Goal: Information Seeking & Learning: Learn about a topic

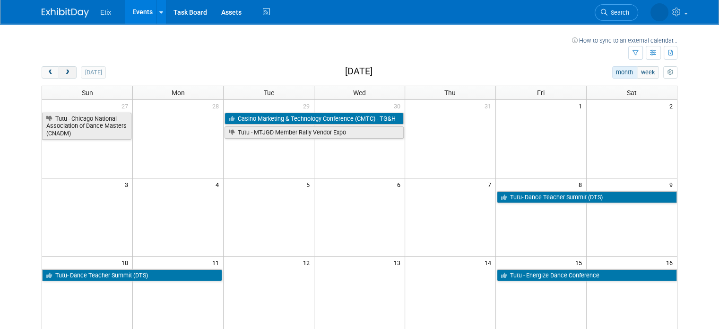
click at [64, 73] on span "next" at bounding box center [67, 73] width 7 height 6
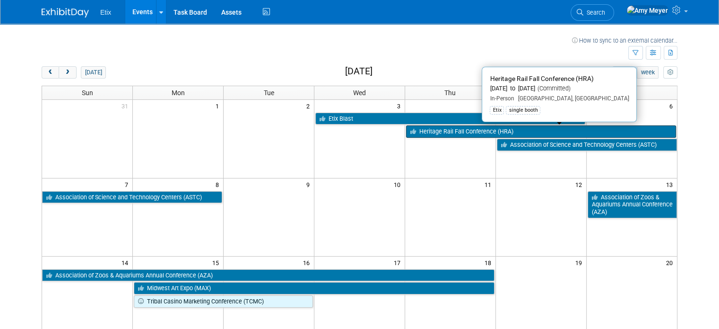
click at [477, 132] on link "Heritage Rail Fall Conference (HRA)" at bounding box center [541, 131] width 270 height 12
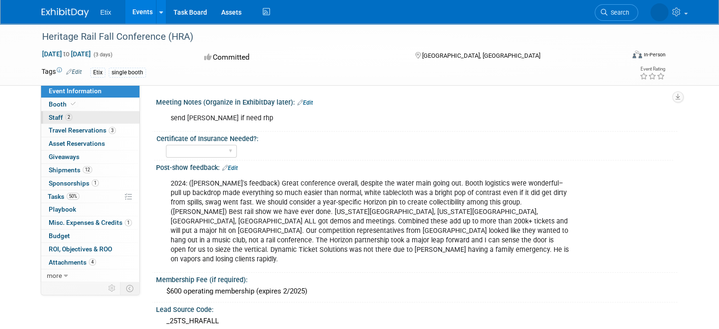
click at [49, 119] on span "Staff 2" at bounding box center [61, 118] width 24 height 8
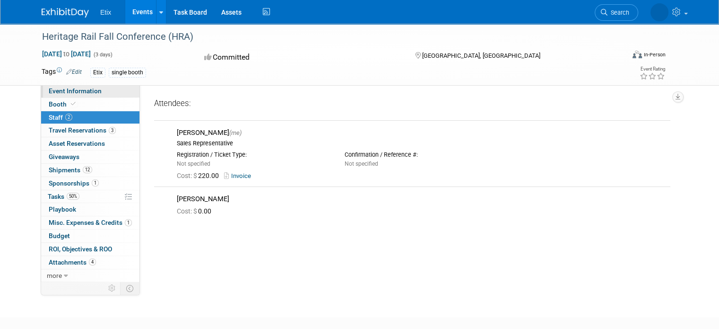
click at [85, 92] on span "Event Information" at bounding box center [75, 91] width 53 height 8
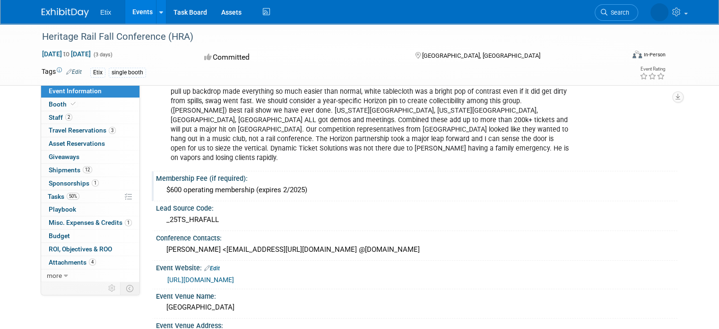
scroll to position [142, 0]
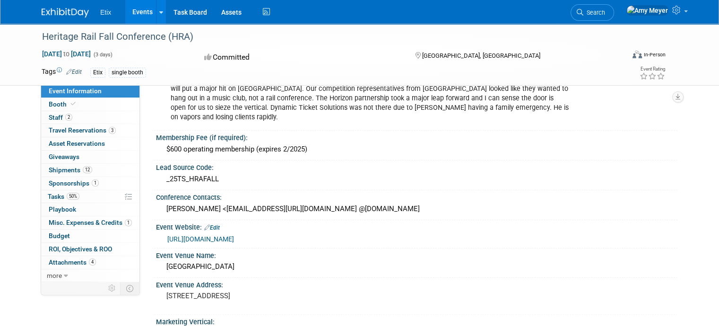
click at [214, 235] on link "https://heritagerail.org/" at bounding box center [200, 239] width 67 height 8
click at [58, 166] on span "Shipments 12" at bounding box center [71, 170] width 44 height 8
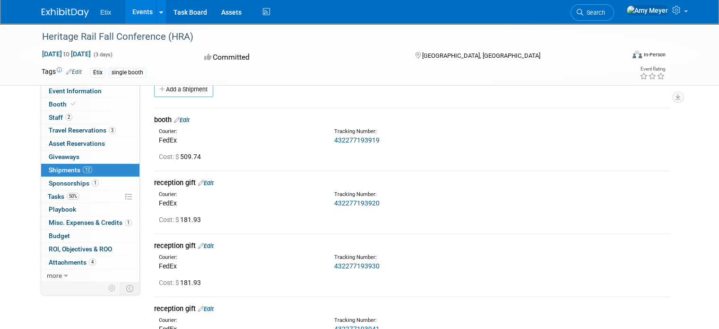
scroll to position [0, 0]
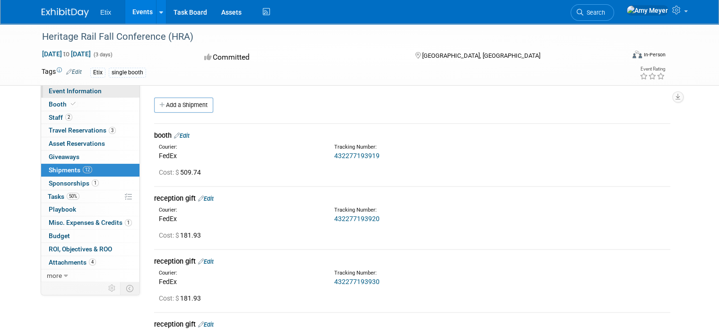
click at [87, 88] on span "Event Information" at bounding box center [75, 91] width 53 height 8
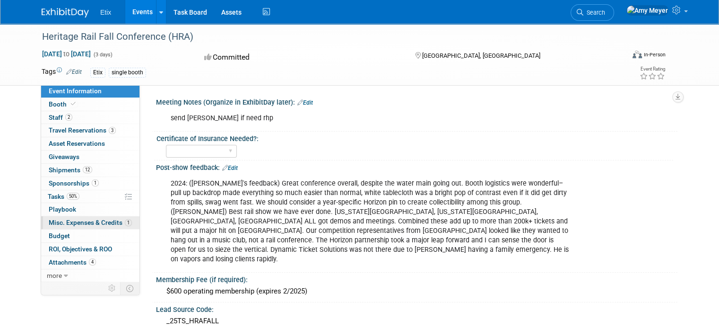
click at [83, 220] on span "Misc. Expenses & Credits 1" at bounding box center [90, 223] width 83 height 8
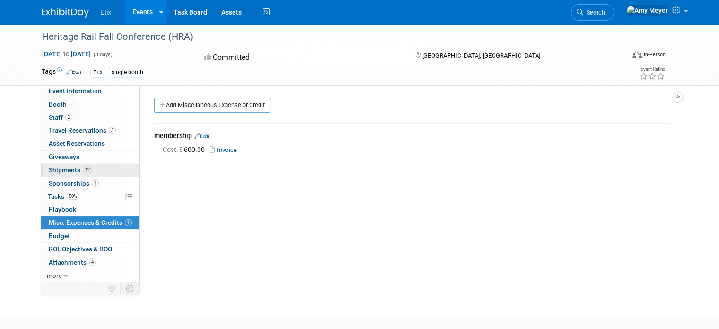
click at [49, 167] on span "Shipments 12" at bounding box center [71, 170] width 44 height 8
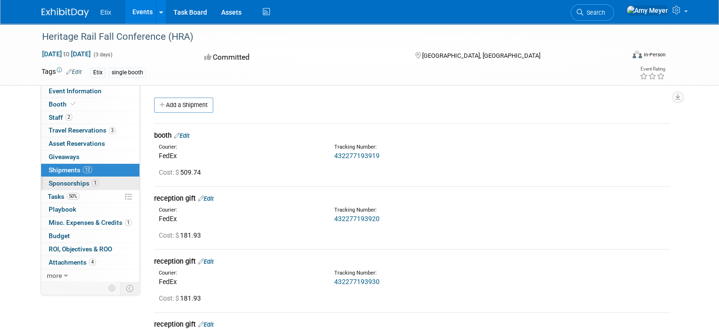
click at [63, 178] on link "1 Sponsorships 1" at bounding box center [90, 183] width 98 height 13
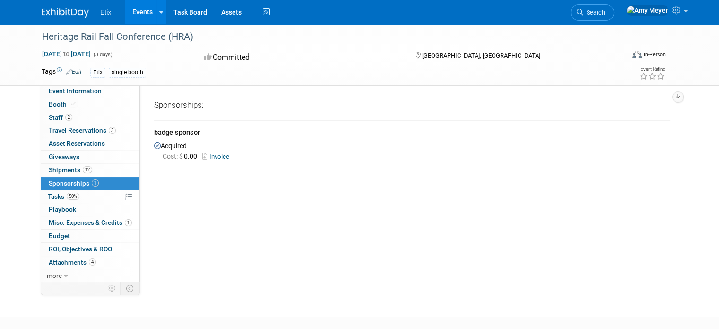
click at [212, 155] on link "Invoice" at bounding box center [217, 156] width 31 height 7
click at [91, 91] on span "Event Information" at bounding box center [75, 91] width 53 height 8
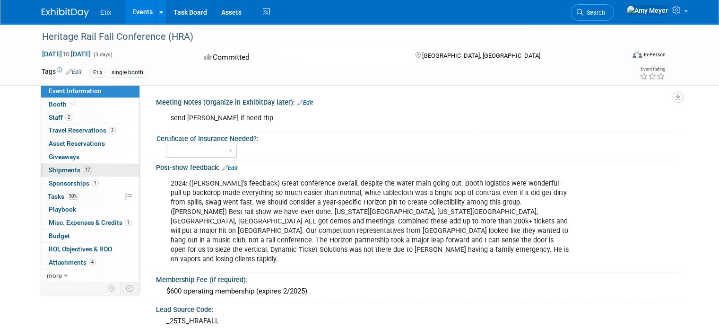
click at [56, 168] on span "Shipments 12" at bounding box center [71, 170] width 44 height 8
